Goal: Complete application form

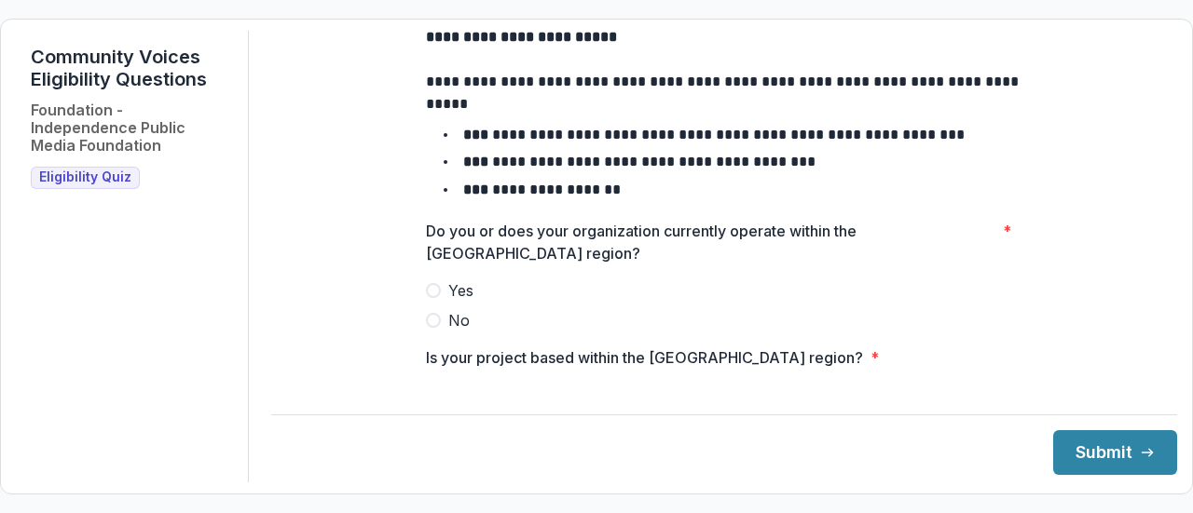
scroll to position [186, 0]
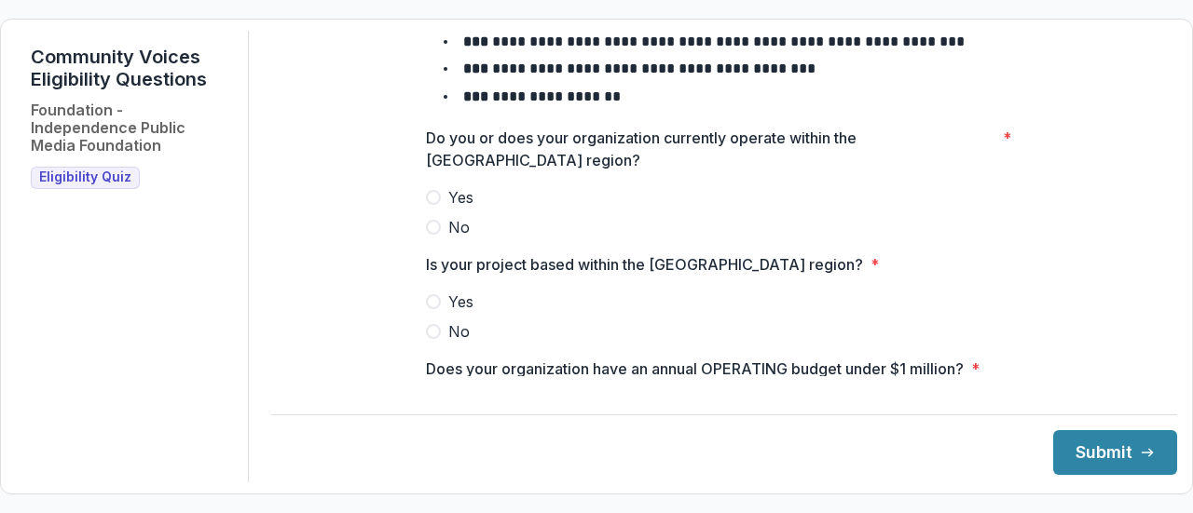
click at [444, 209] on label "Yes" at bounding box center [724, 197] width 596 height 22
click at [427, 309] on span at bounding box center [433, 301] width 15 height 15
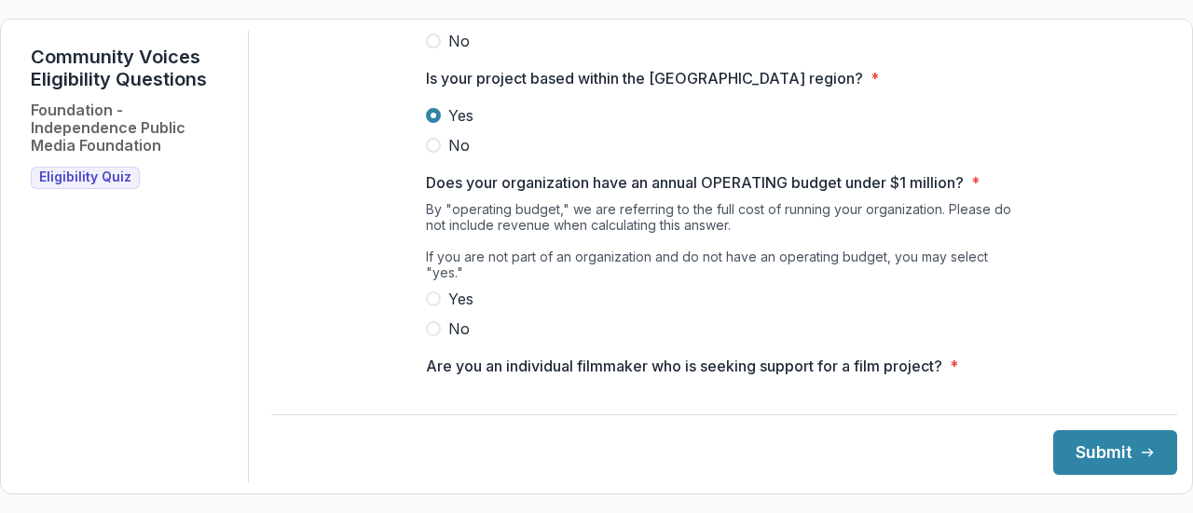
click at [438, 292] on label "Yes" at bounding box center [724, 299] width 596 height 22
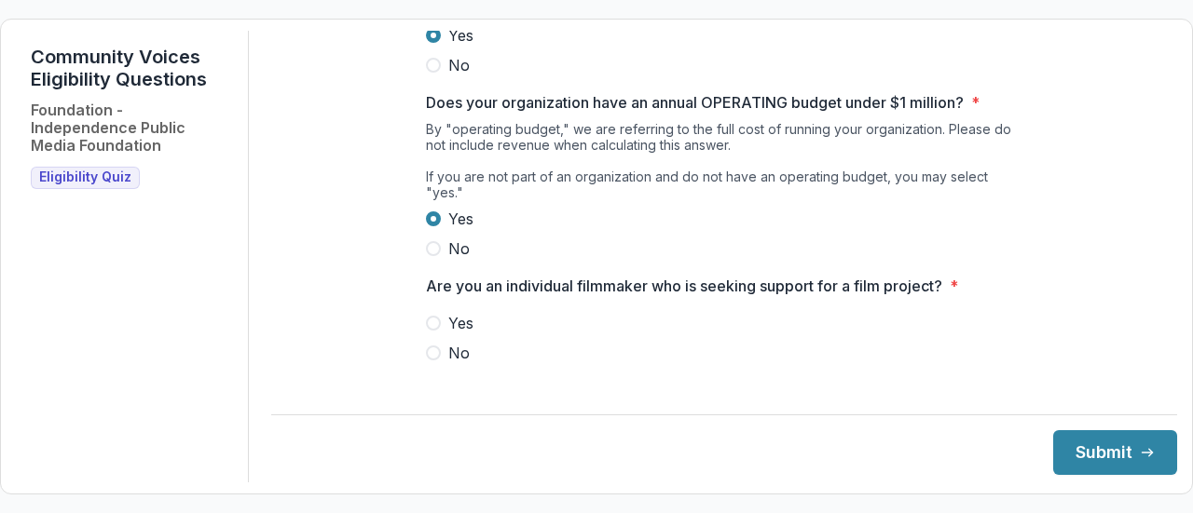
click at [434, 342] on label "No" at bounding box center [724, 353] width 596 height 22
click at [1064, 448] on button "Submit" at bounding box center [1115, 452] width 124 height 45
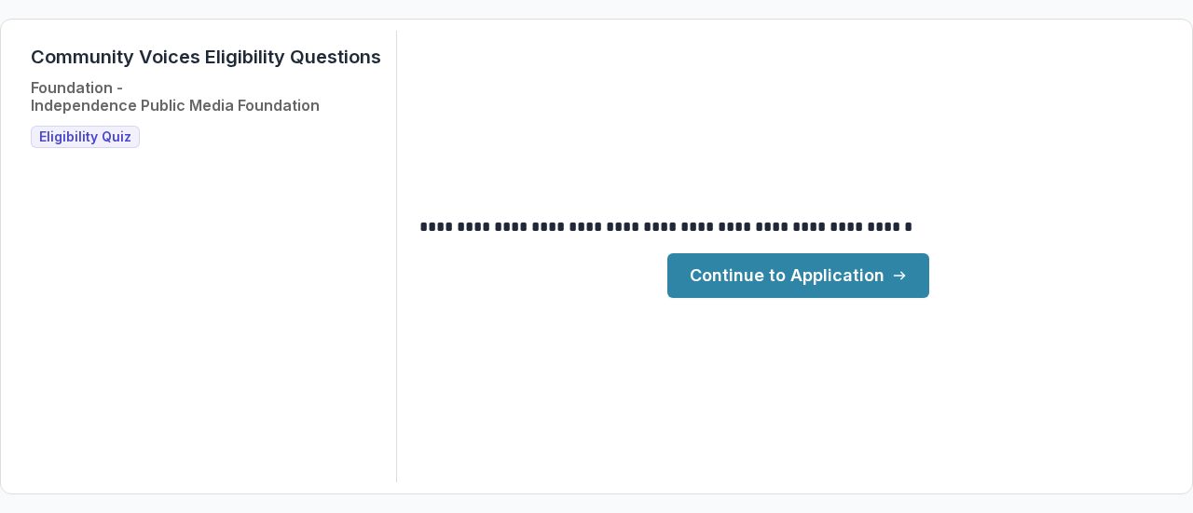
click at [799, 271] on link "Continue to Application" at bounding box center [798, 275] width 262 height 45
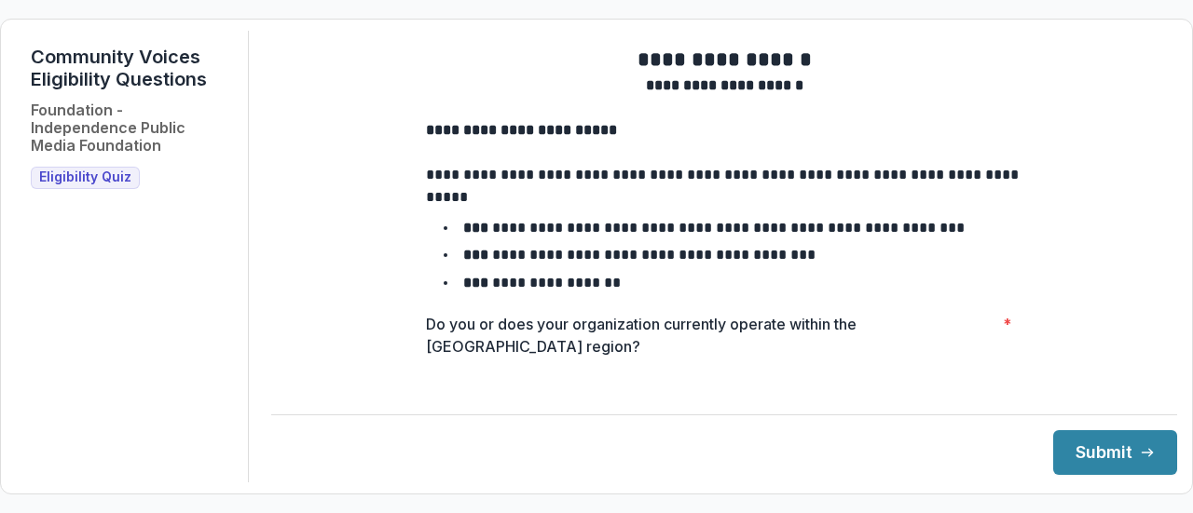
scroll to position [186, 0]
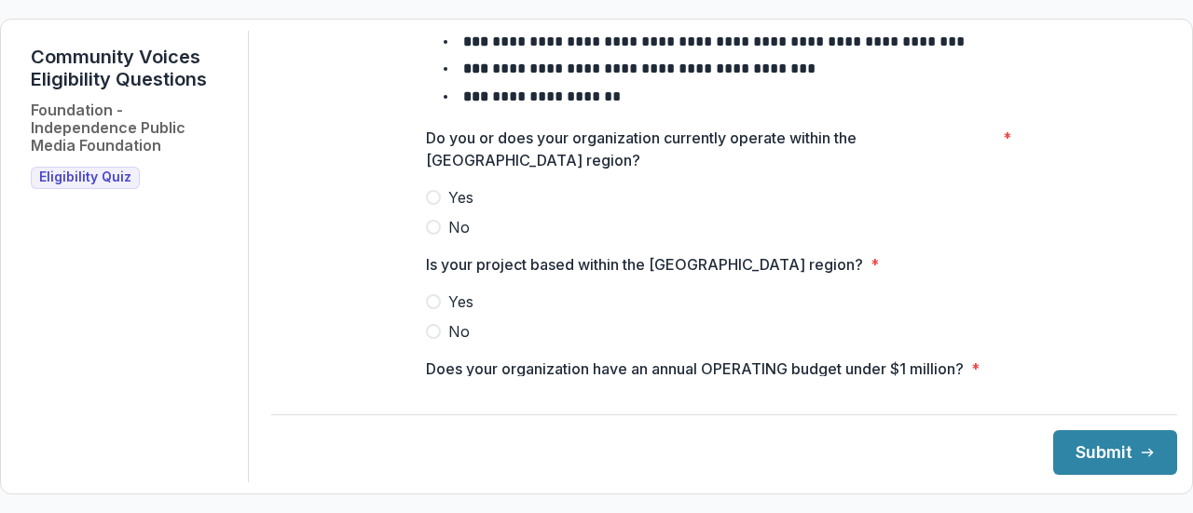
click at [436, 205] on span at bounding box center [433, 197] width 15 height 15
click at [426, 309] on span at bounding box center [433, 301] width 15 height 15
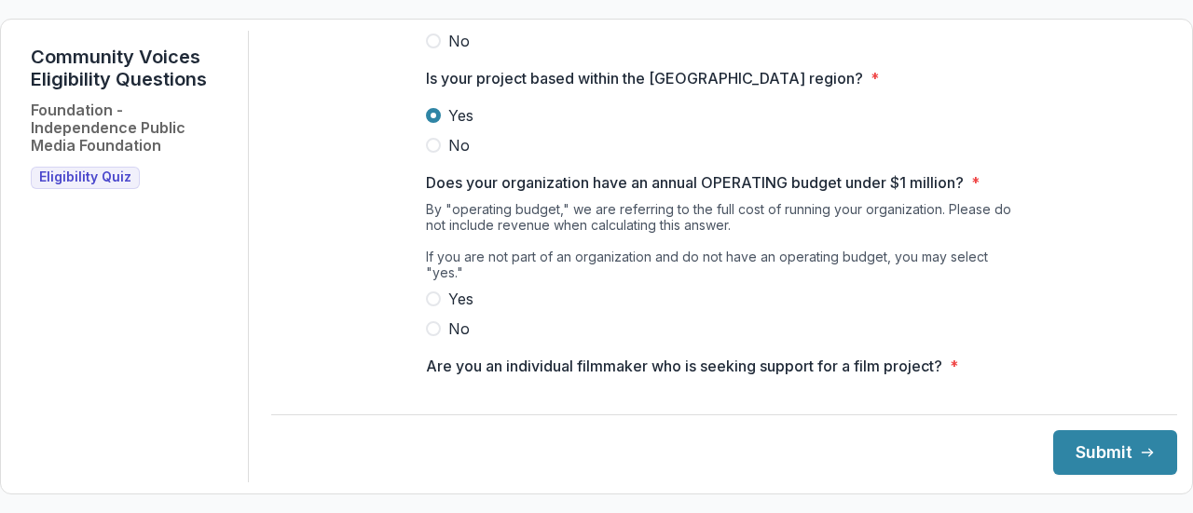
scroll to position [453, 0]
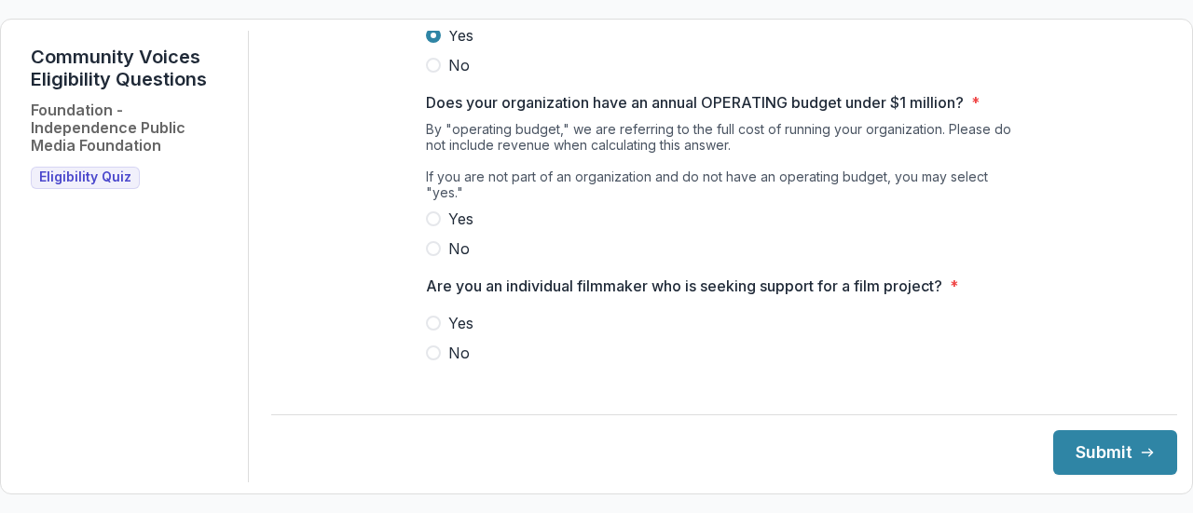
click at [430, 219] on span at bounding box center [433, 219] width 15 height 15
click at [426, 353] on span at bounding box center [433, 353] width 15 height 15
click at [1103, 448] on button "Submit" at bounding box center [1115, 452] width 124 height 45
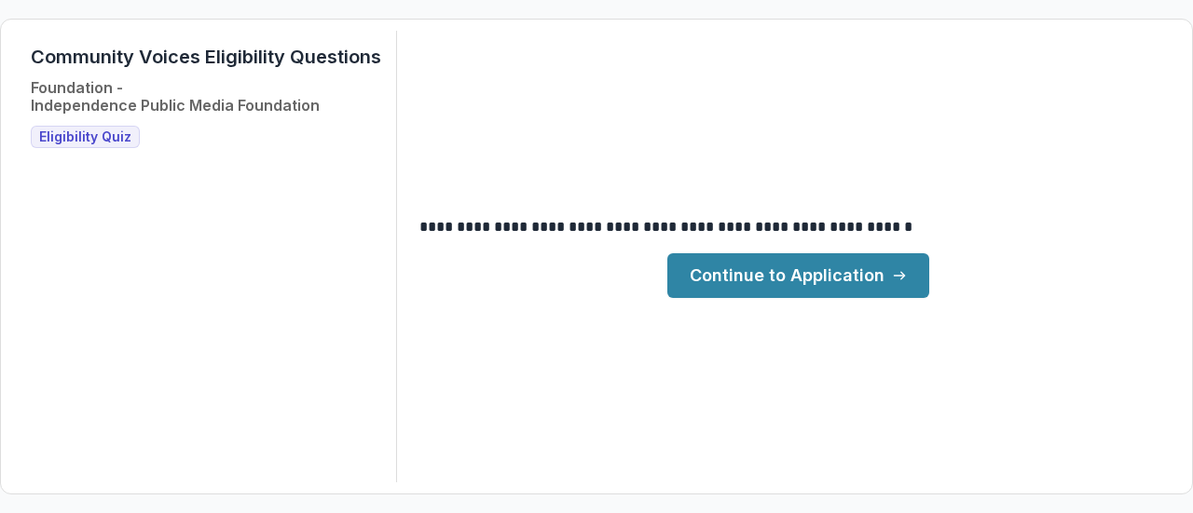
click at [730, 269] on link "Continue to Application" at bounding box center [798, 275] width 262 height 45
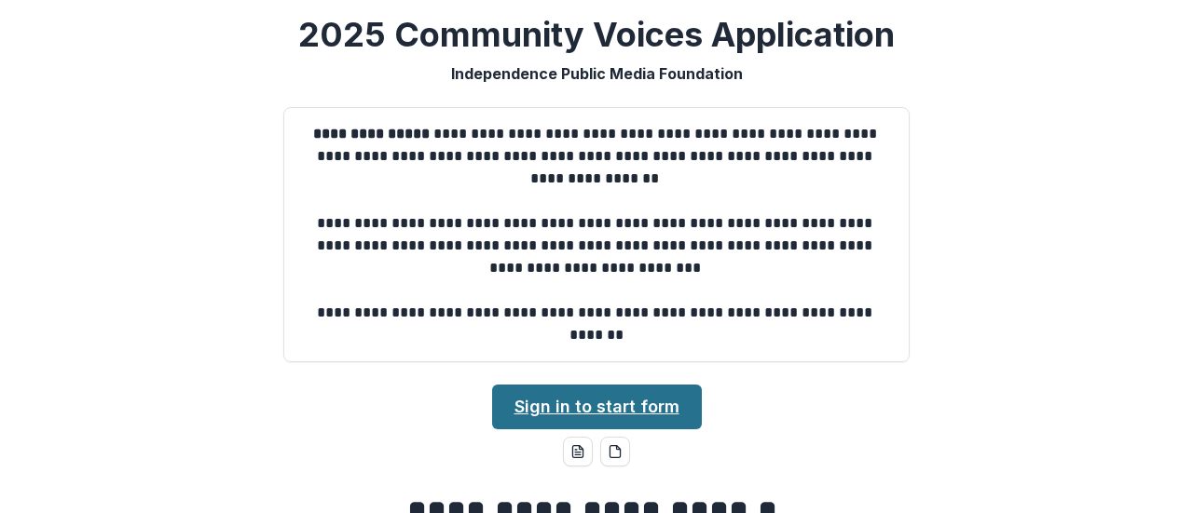
click at [621, 405] on link "Sign in to start form" at bounding box center [597, 407] width 210 height 45
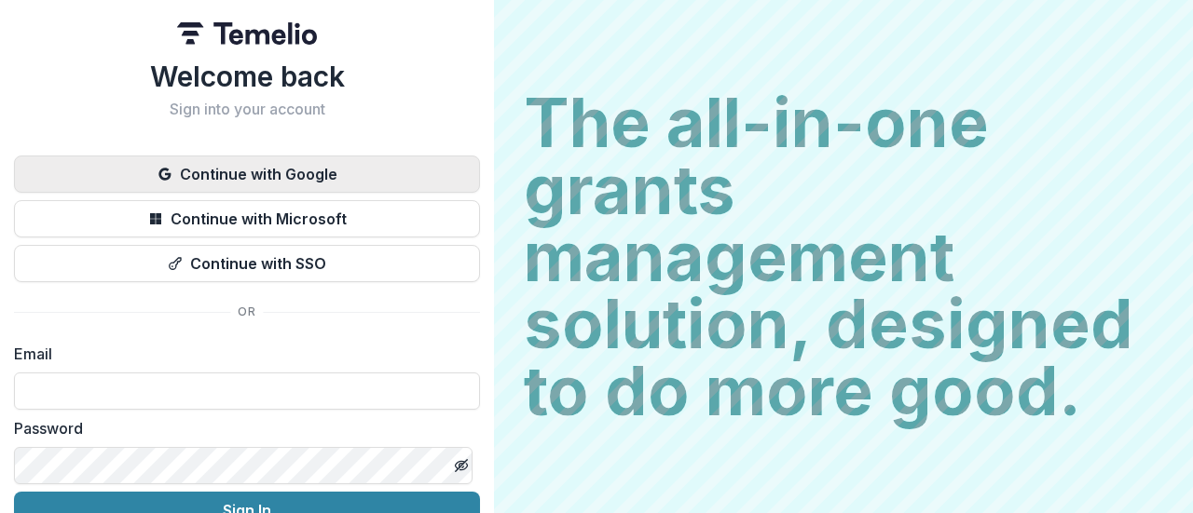
click at [199, 172] on button "Continue with Google" at bounding box center [247, 174] width 466 height 37
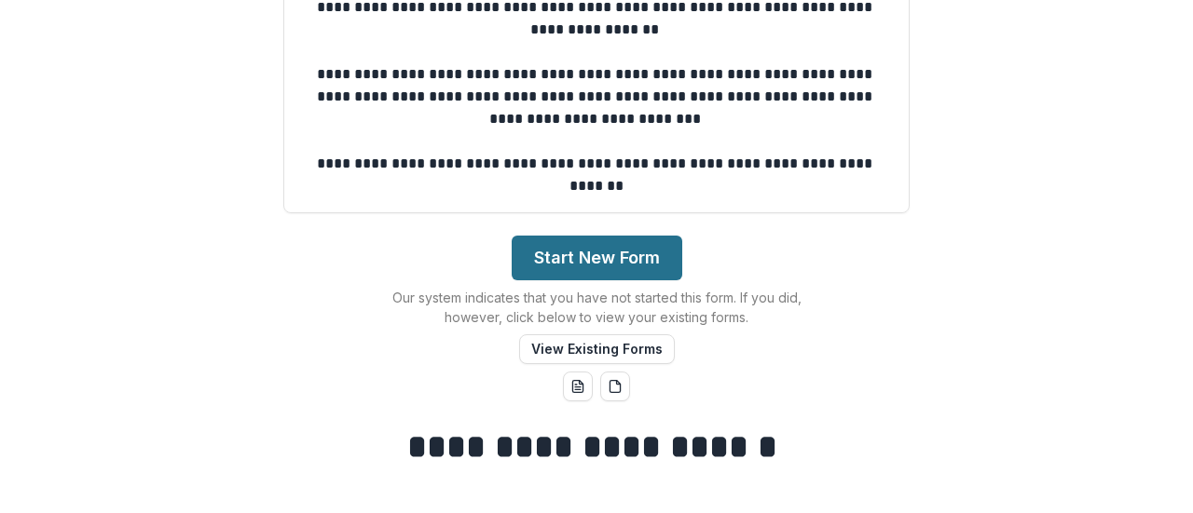
scroll to position [280, 0]
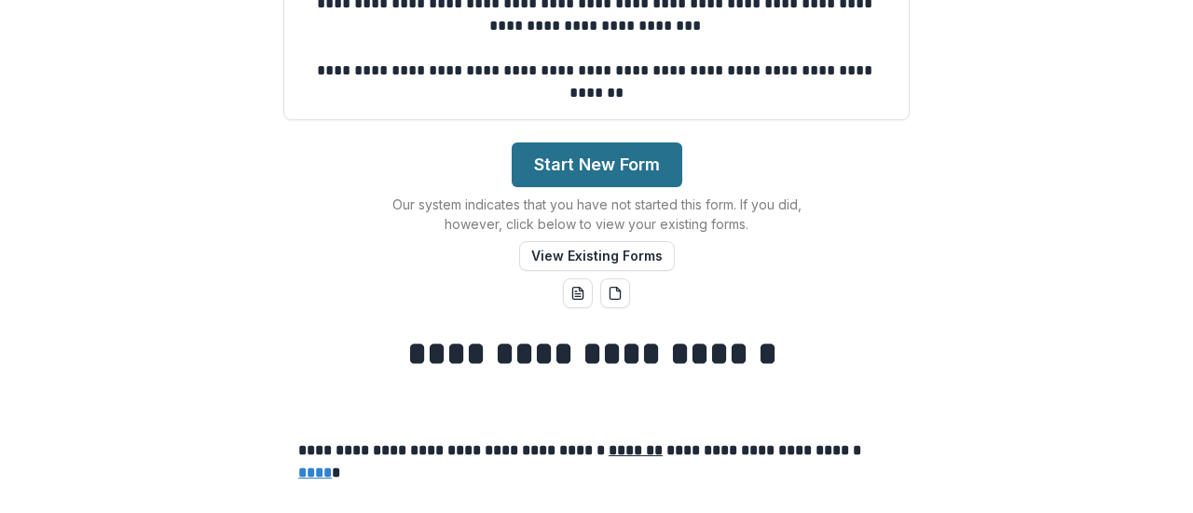
click at [620, 156] on button "Start New Form" at bounding box center [597, 165] width 171 height 45
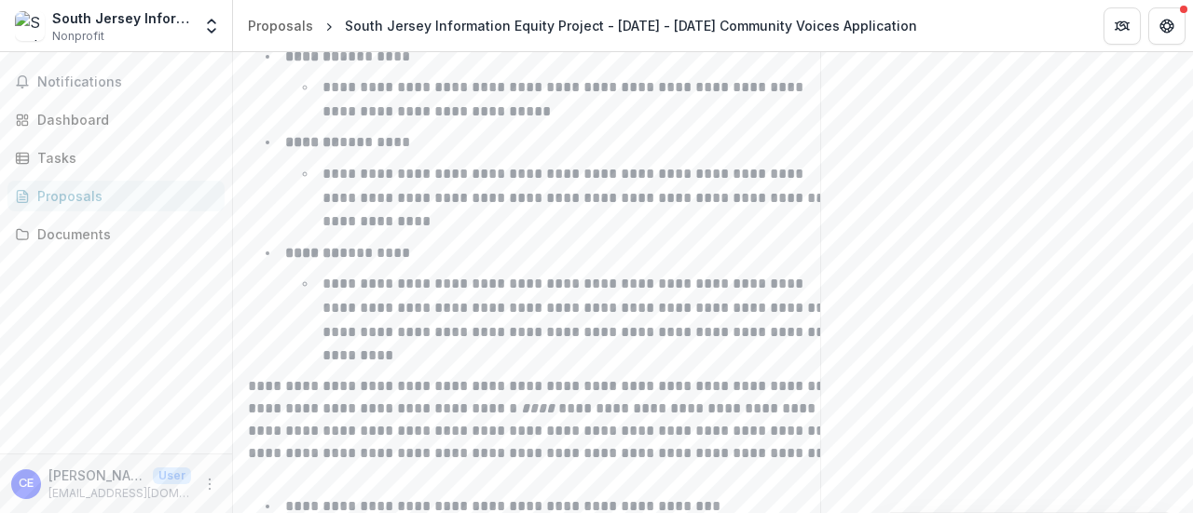
scroll to position [3260, 0]
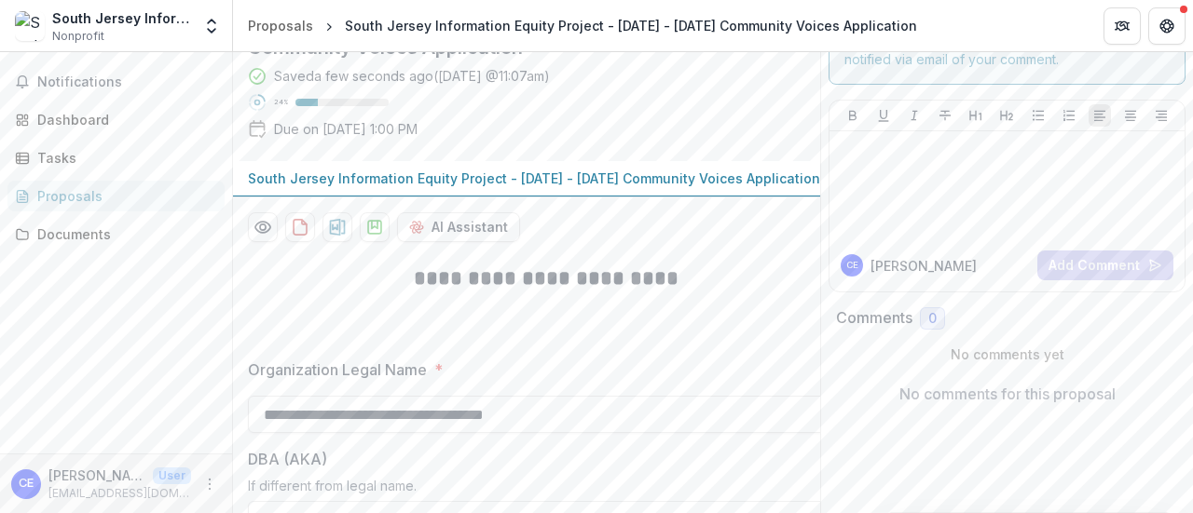
scroll to position [0, 0]
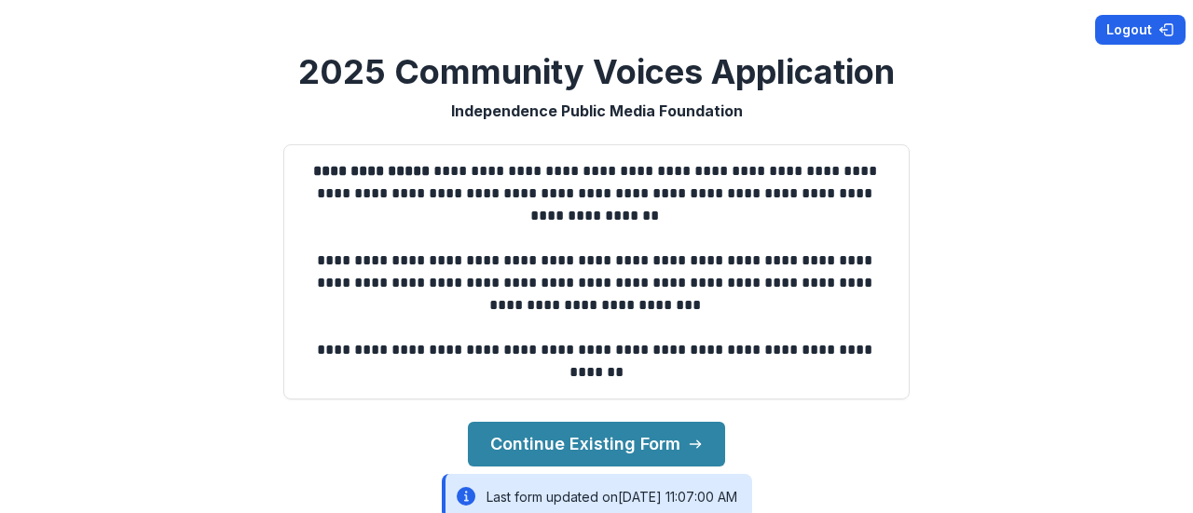
click at [1109, 34] on button "Logout" at bounding box center [1140, 30] width 90 height 30
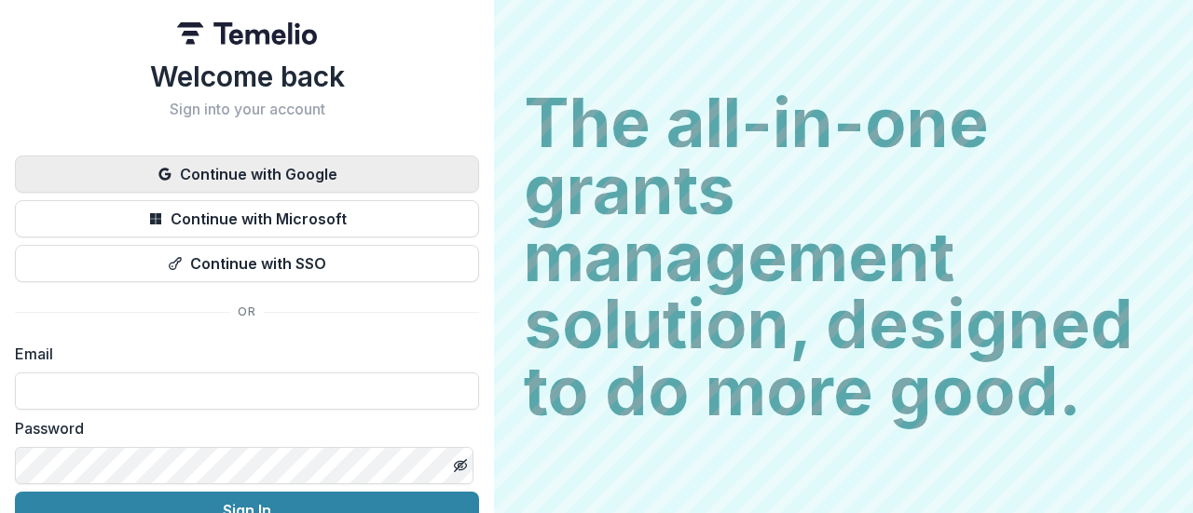
click at [254, 180] on button "Continue with Google" at bounding box center [247, 174] width 464 height 37
